Goal: Task Accomplishment & Management: Use online tool/utility

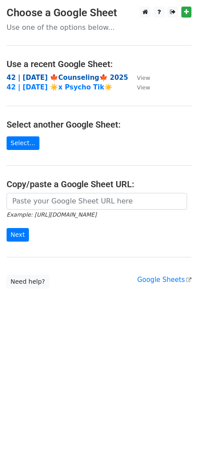
click at [54, 80] on strong "42 | [DATE] 🍁Counseling🍁 2025" at bounding box center [68, 78] width 122 height 8
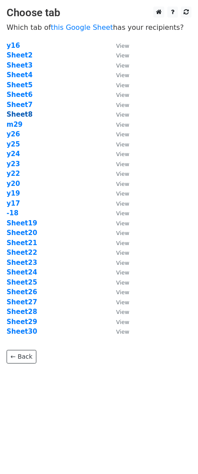
click at [19, 113] on strong "Sheet8" at bounding box center [20, 115] width 26 height 8
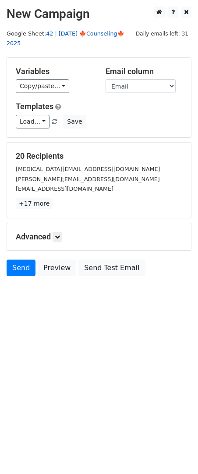
click at [103, 31] on link "42 | [DATE] 🍁Counseling🍁 2025" at bounding box center [66, 38] width 118 height 17
click at [34, 115] on link "Load..." at bounding box center [33, 122] width 34 height 14
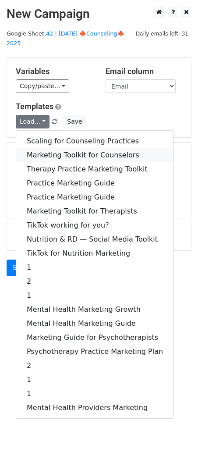
click at [77, 148] on link "Marketing Toolkit for Counselors" at bounding box center [94, 155] width 157 height 14
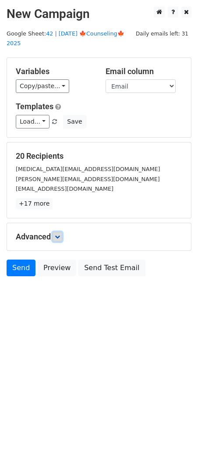
click at [60, 234] on icon at bounding box center [57, 236] width 5 height 5
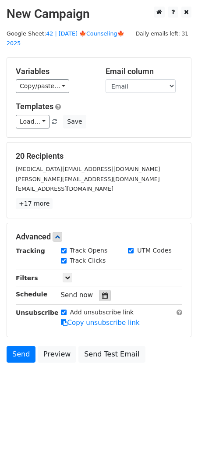
click at [99, 290] on div at bounding box center [105, 295] width 12 height 11
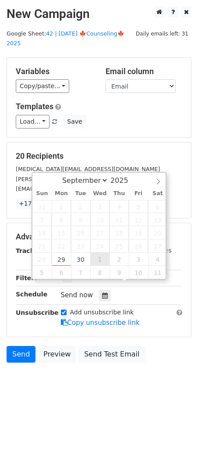
type input "2025-10-01 12:00"
select select "9"
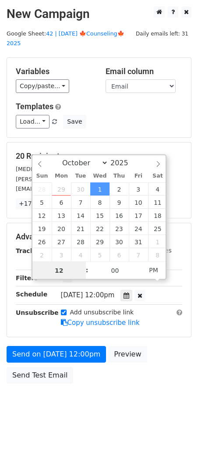
scroll to position [0, 0]
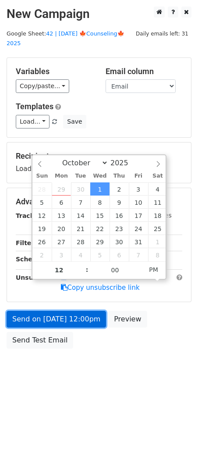
click at [85, 311] on link "Send on Oct 1 at 12:00pm" at bounding box center [57, 319] width 100 height 17
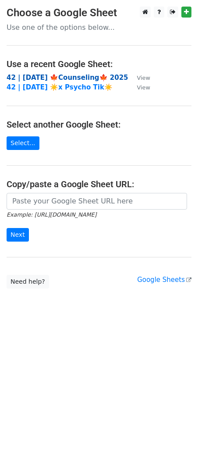
click at [47, 77] on strong "42 | [DATE] 🍁Counseling🍁 2025" at bounding box center [68, 78] width 122 height 8
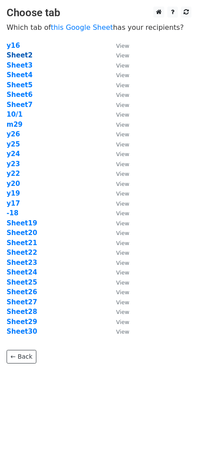
click at [25, 54] on strong "Sheet2" at bounding box center [20, 55] width 26 height 8
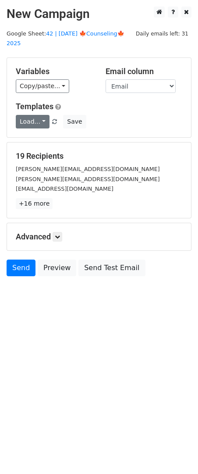
click at [32, 115] on link "Load..." at bounding box center [33, 122] width 34 height 14
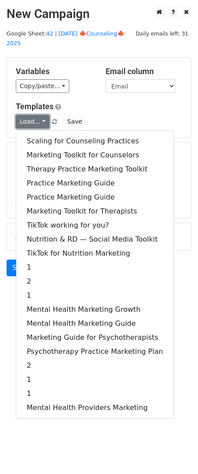
click at [32, 115] on link "Load..." at bounding box center [33, 122] width 34 height 14
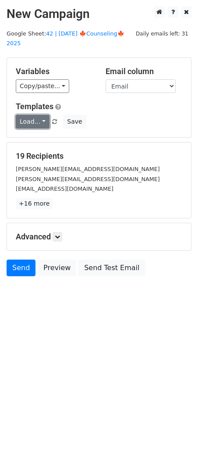
click at [32, 115] on link "Load..." at bounding box center [33, 122] width 34 height 14
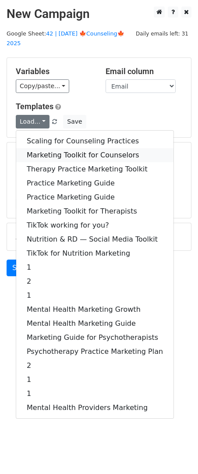
click at [55, 148] on link "Marketing Toolkit for Counselors" at bounding box center [94, 155] width 157 height 14
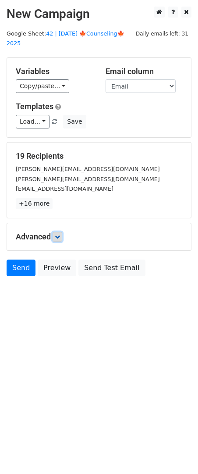
click at [62, 232] on link at bounding box center [58, 237] width 10 height 10
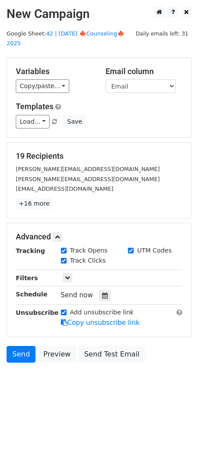
drag, startPoint x: 100, startPoint y: 285, endPoint x: 137, endPoint y: 264, distance: 42.8
click at [102, 293] on icon at bounding box center [105, 296] width 6 height 6
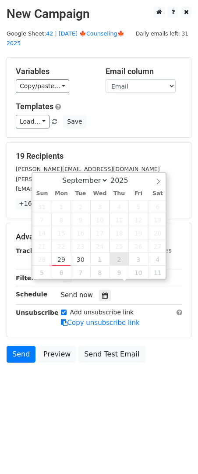
type input "2025-10-02 12:00"
select select "9"
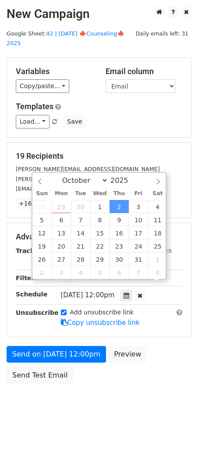
scroll to position [0, 0]
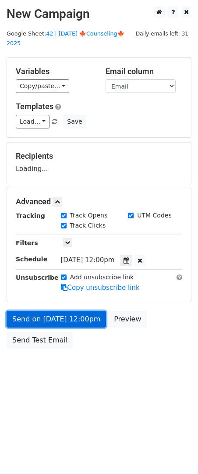
click at [69, 311] on link "Send on Oct 2 at 12:00pm" at bounding box center [57, 319] width 100 height 17
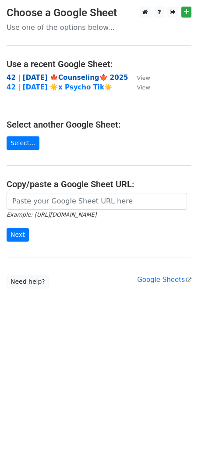
click at [48, 76] on strong "42 | [DATE] 🍁Counseling🍁 2025" at bounding box center [68, 78] width 122 height 8
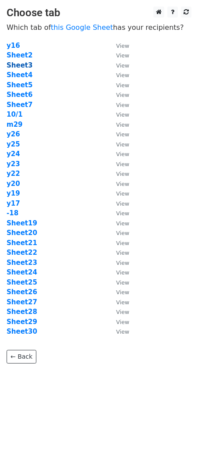
click at [25, 65] on strong "Sheet3" at bounding box center [20, 65] width 26 height 8
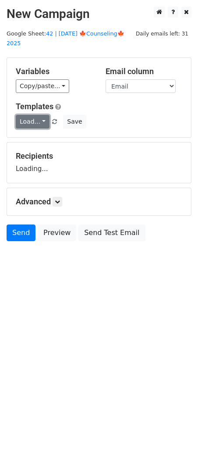
click at [36, 115] on link "Load..." at bounding box center [33, 122] width 34 height 14
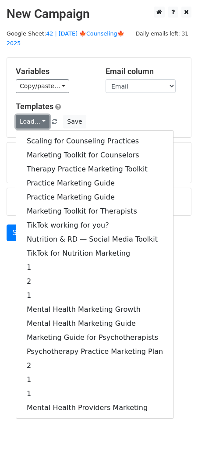
click at [36, 115] on link "Load..." at bounding box center [33, 122] width 34 height 14
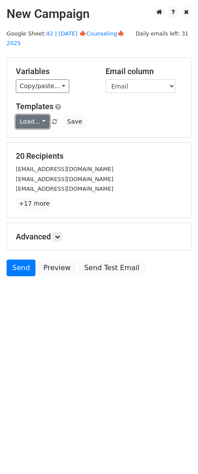
click at [36, 115] on link "Load..." at bounding box center [33, 122] width 34 height 14
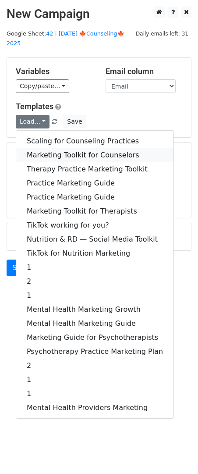
click at [53, 150] on link "Marketing Toolkit for Counselors" at bounding box center [94, 155] width 157 height 14
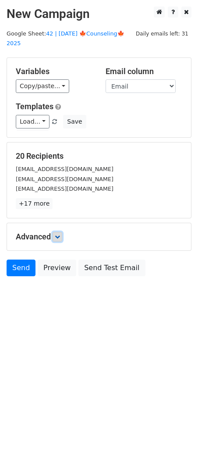
click at [61, 232] on link at bounding box center [58, 237] width 10 height 10
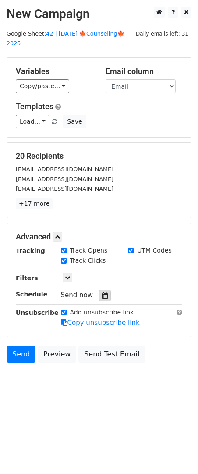
click at [102, 293] on icon at bounding box center [105, 296] width 6 height 6
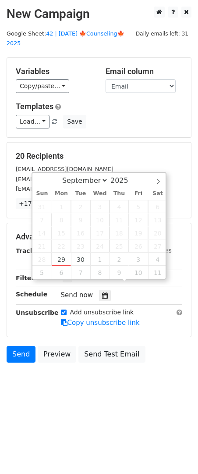
type input "2025-10-03 12:00"
select select "9"
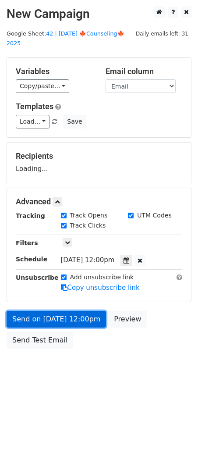
click at [73, 311] on link "Send on Oct 3 at 12:00pm" at bounding box center [57, 319] width 100 height 17
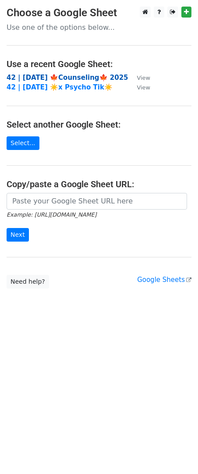
click at [67, 76] on strong "42 | [DATE] 🍁Counseling🍁 2025" at bounding box center [68, 78] width 122 height 8
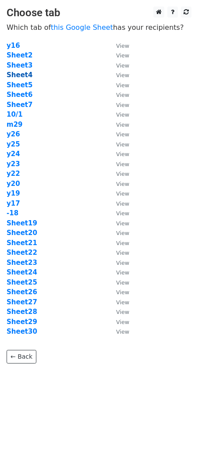
click at [20, 75] on strong "Sheet4" at bounding box center [20, 75] width 26 height 8
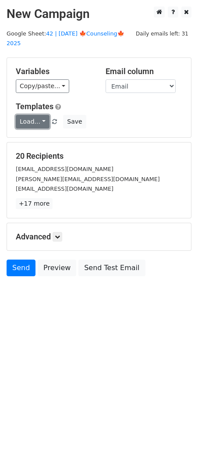
click at [32, 115] on link "Load..." at bounding box center [33, 122] width 34 height 14
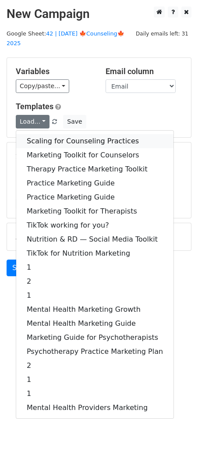
click at [57, 134] on link "Scaling for Counseling Practices" at bounding box center [94, 141] width 157 height 14
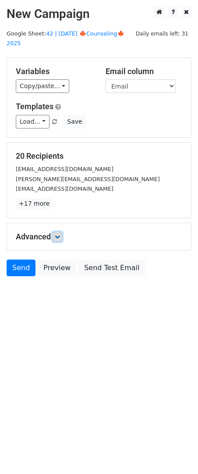
click at [60, 234] on icon at bounding box center [57, 236] width 5 height 5
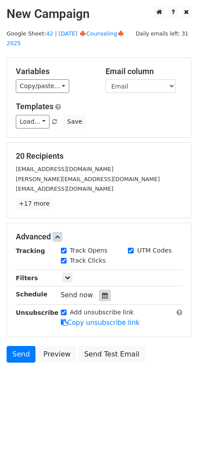
click at [102, 293] on icon at bounding box center [105, 296] width 6 height 6
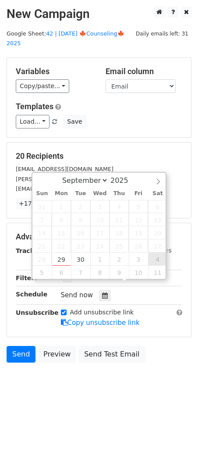
type input "2025-10-04 12:00"
select select "9"
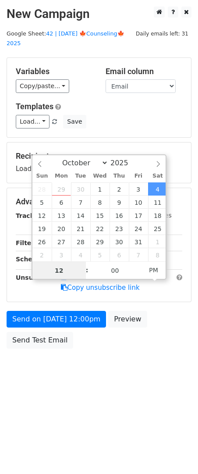
scroll to position [0, 0]
click at [68, 319] on div "Send on Oct 4 at 12:00pm Preview Send Test Email" at bounding box center [99, 332] width 198 height 42
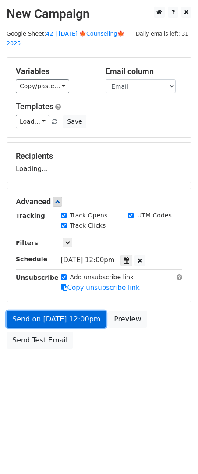
click at [69, 312] on link "Send on Oct 4 at 12:00pm" at bounding box center [57, 319] width 100 height 17
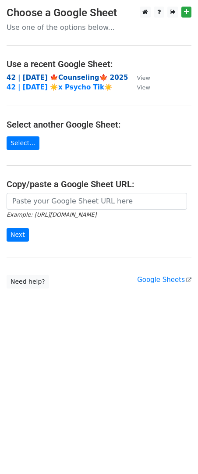
click at [69, 76] on strong "42 | [DATE] 🍁Counseling🍁 2025" at bounding box center [68, 78] width 122 height 8
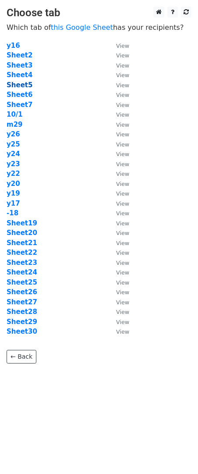
click at [26, 85] on strong "Sheet5" at bounding box center [20, 85] width 26 height 8
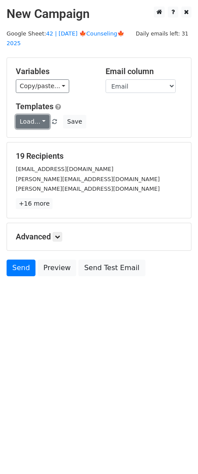
click at [26, 115] on link "Load..." at bounding box center [33, 122] width 34 height 14
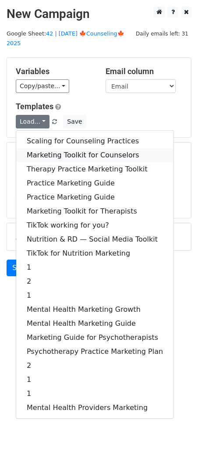
click at [61, 148] on link "Marketing Toolkit for Counselors" at bounding box center [94, 155] width 157 height 14
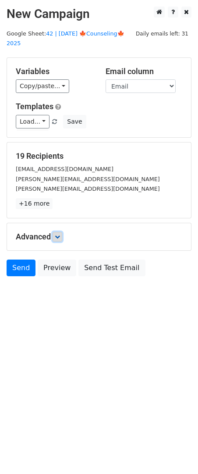
click at [58, 234] on icon at bounding box center [57, 236] width 5 height 5
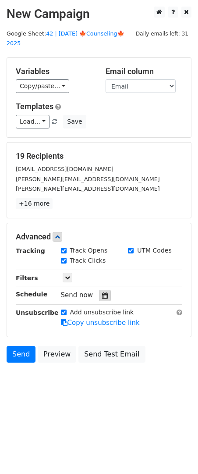
click at [99, 290] on div at bounding box center [105, 295] width 12 height 11
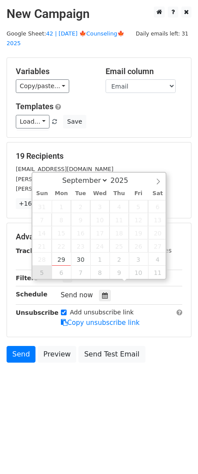
type input "2025-10-05 12:00"
select select "9"
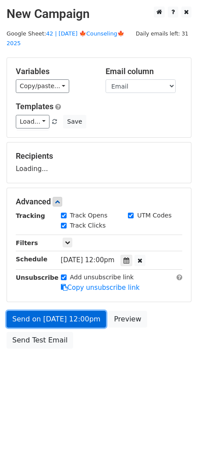
click at [55, 314] on link "Send on Oct 5 at 12:00pm" at bounding box center [57, 319] width 100 height 17
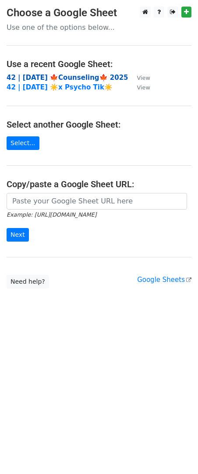
click at [77, 77] on strong "42 | SEP 18 🍁Counseling🍁 2025" at bounding box center [68, 78] width 122 height 8
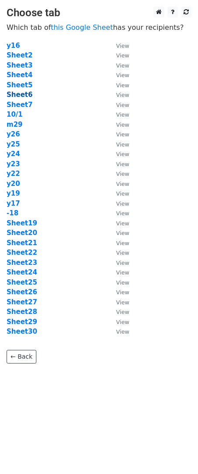
click at [22, 93] on strong "Sheet6" at bounding box center [20, 95] width 26 height 8
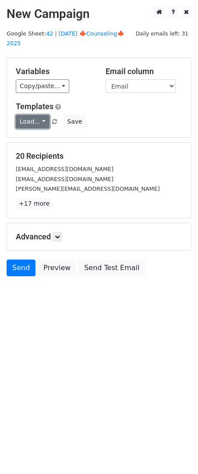
click at [35, 115] on link "Load..." at bounding box center [33, 122] width 34 height 14
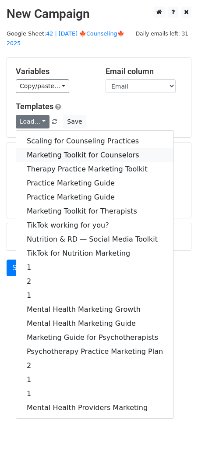
click at [39, 148] on link "Marketing Toolkit for Counselors" at bounding box center [94, 155] width 157 height 14
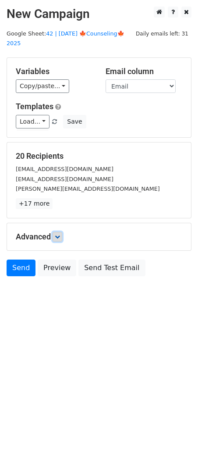
click at [55, 232] on link at bounding box center [58, 237] width 10 height 10
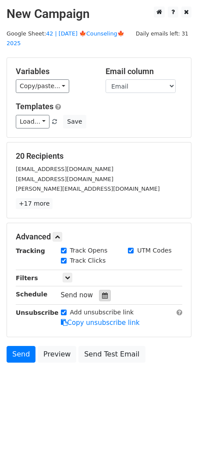
click at [103, 293] on icon at bounding box center [105, 296] width 6 height 6
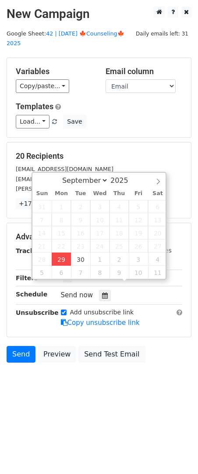
type input "2025-09-29 13:28"
type input "01"
type input "28"
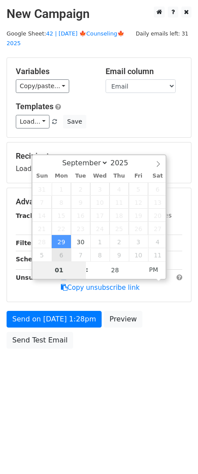
type input "2025-10-06 13:28"
select select "9"
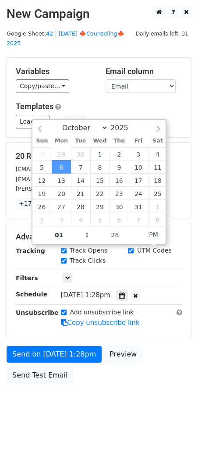
click at [116, 395] on body "New Campaign Daily emails left: 31 Google Sheet: 42 | SEP 18 🍁Counseling🍁 2025 …" at bounding box center [99, 215] width 198 height 417
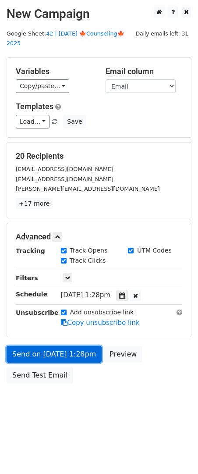
click at [60, 349] on link "Send on Oct 6 at 1:28pm" at bounding box center [54, 354] width 95 height 17
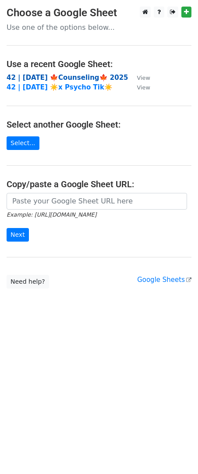
click at [78, 80] on strong "42 | [DATE] 🍁Counseling🍁 2025" at bounding box center [68, 78] width 122 height 8
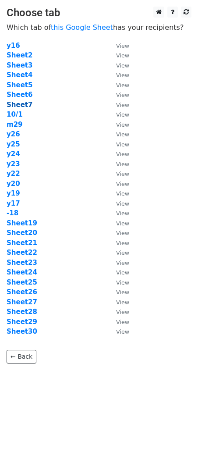
click at [21, 104] on strong "Sheet7" at bounding box center [20, 105] width 26 height 8
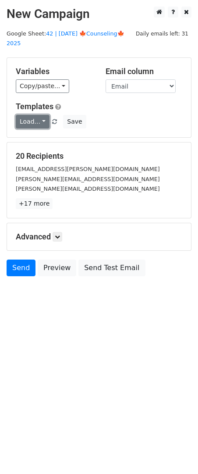
click at [40, 115] on link "Load..." at bounding box center [33, 122] width 34 height 14
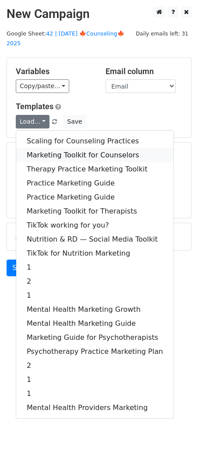
click at [47, 148] on link "Marketing Toolkit for Counselors" at bounding box center [94, 155] width 157 height 14
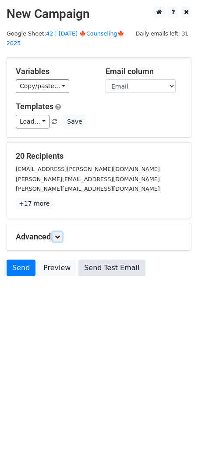
drag, startPoint x: 63, startPoint y: 229, endPoint x: 82, endPoint y: 257, distance: 34.3
click at [62, 232] on link at bounding box center [58, 237] width 10 height 10
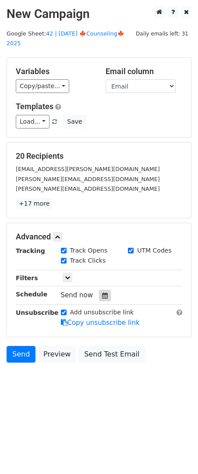
click at [103, 293] on icon at bounding box center [105, 296] width 6 height 6
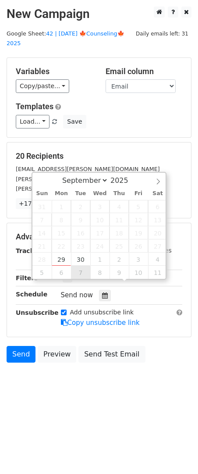
type input "[DATE] 12:00"
select select "9"
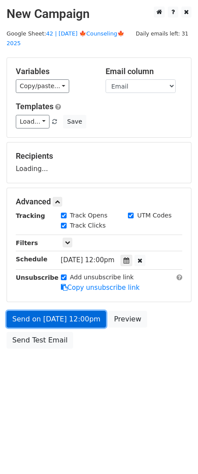
click at [76, 311] on link "Send on [DATE] 12:00pm" at bounding box center [57, 319] width 100 height 17
